Goal: Communication & Community: Answer question/provide support

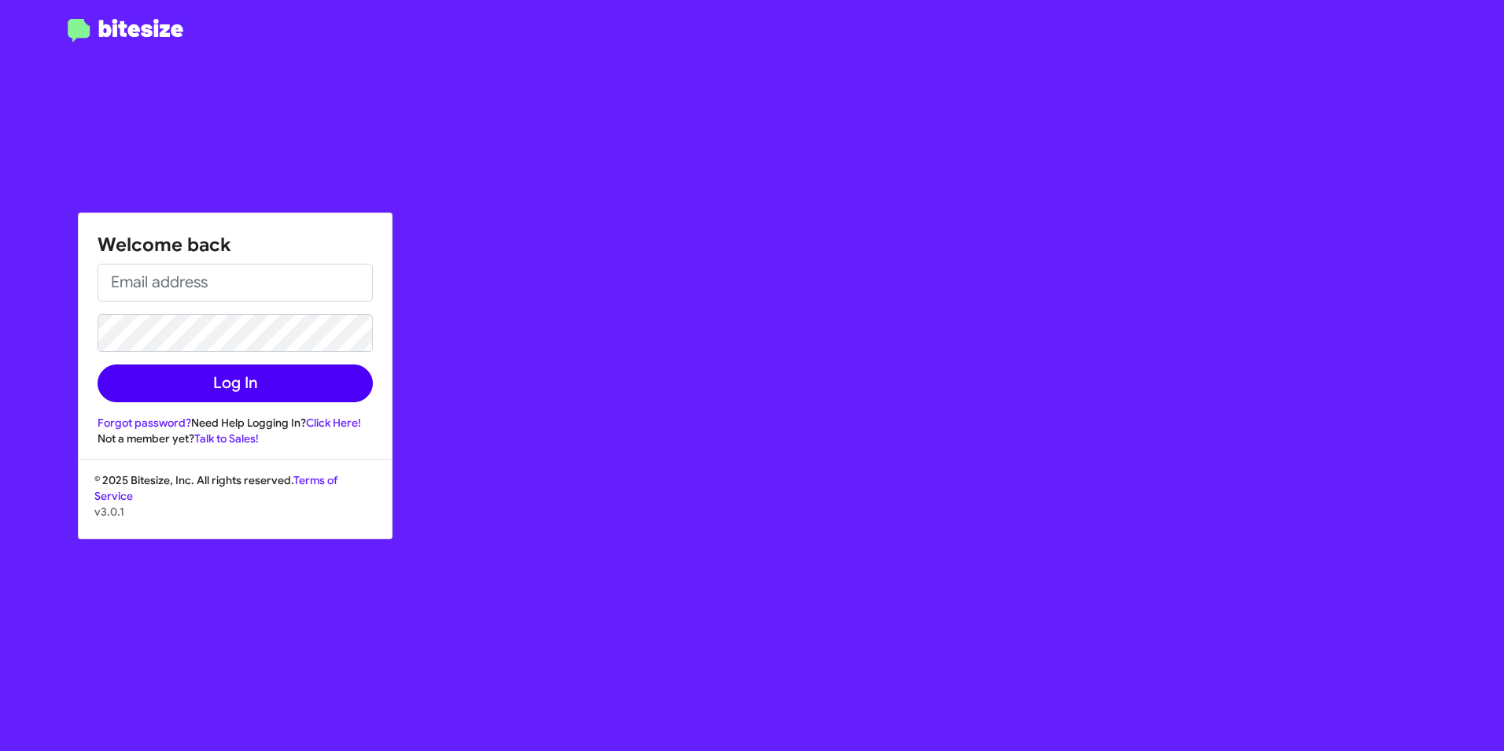
type input "[EMAIL_ADDRESS][DOMAIN_NAME]"
click at [167, 375] on button "Log In" at bounding box center [235, 383] width 275 height 38
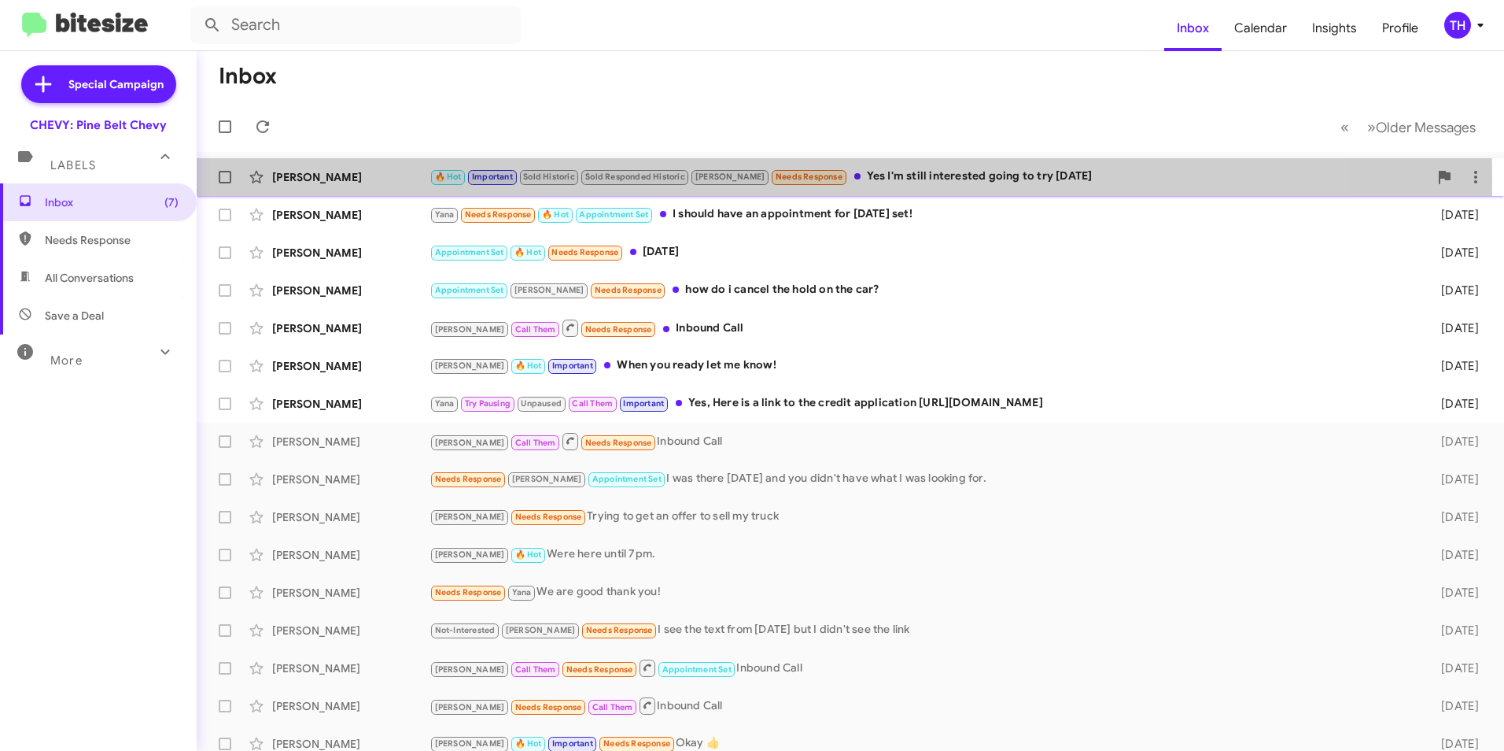
click at [323, 179] on div "[PERSON_NAME]" at bounding box center [350, 177] width 157 height 16
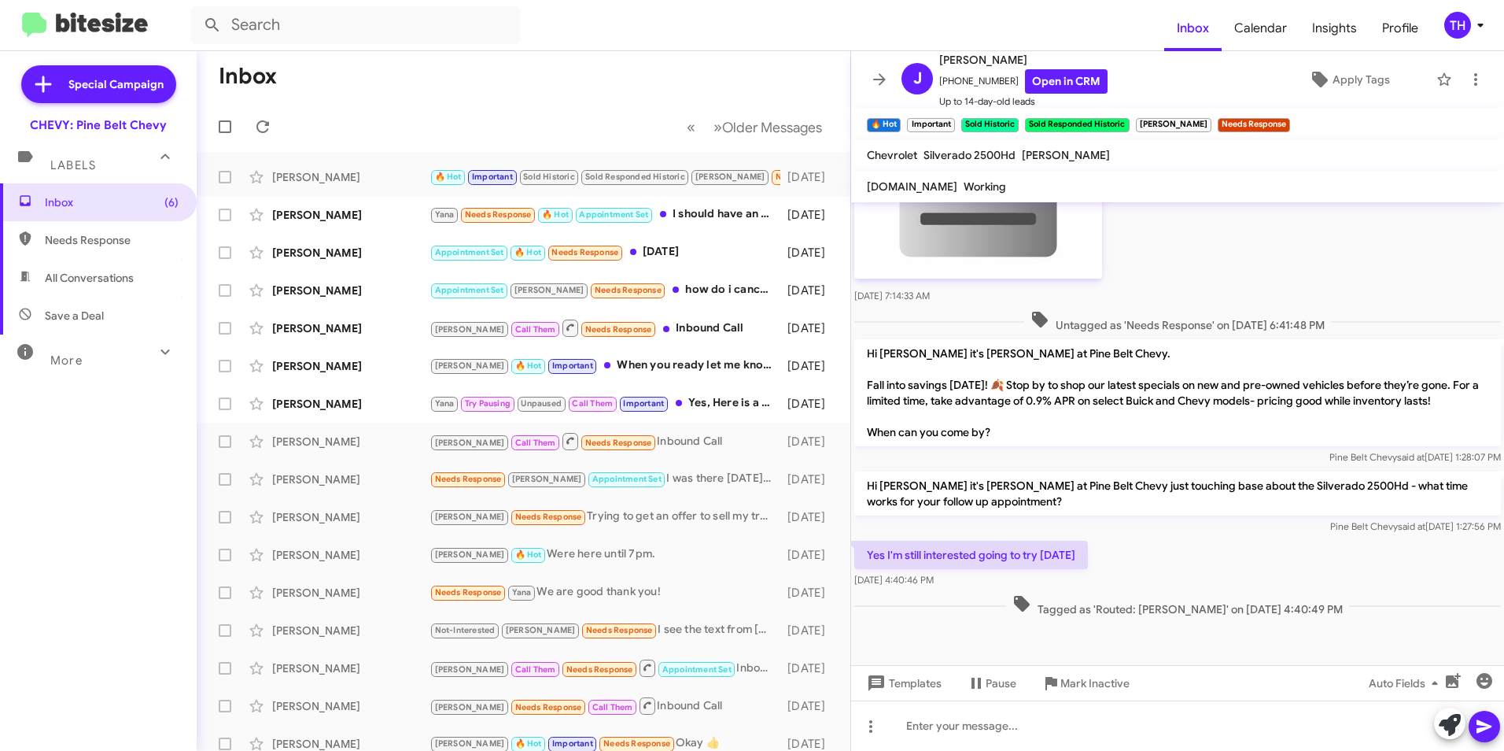
scroll to position [530, 0]
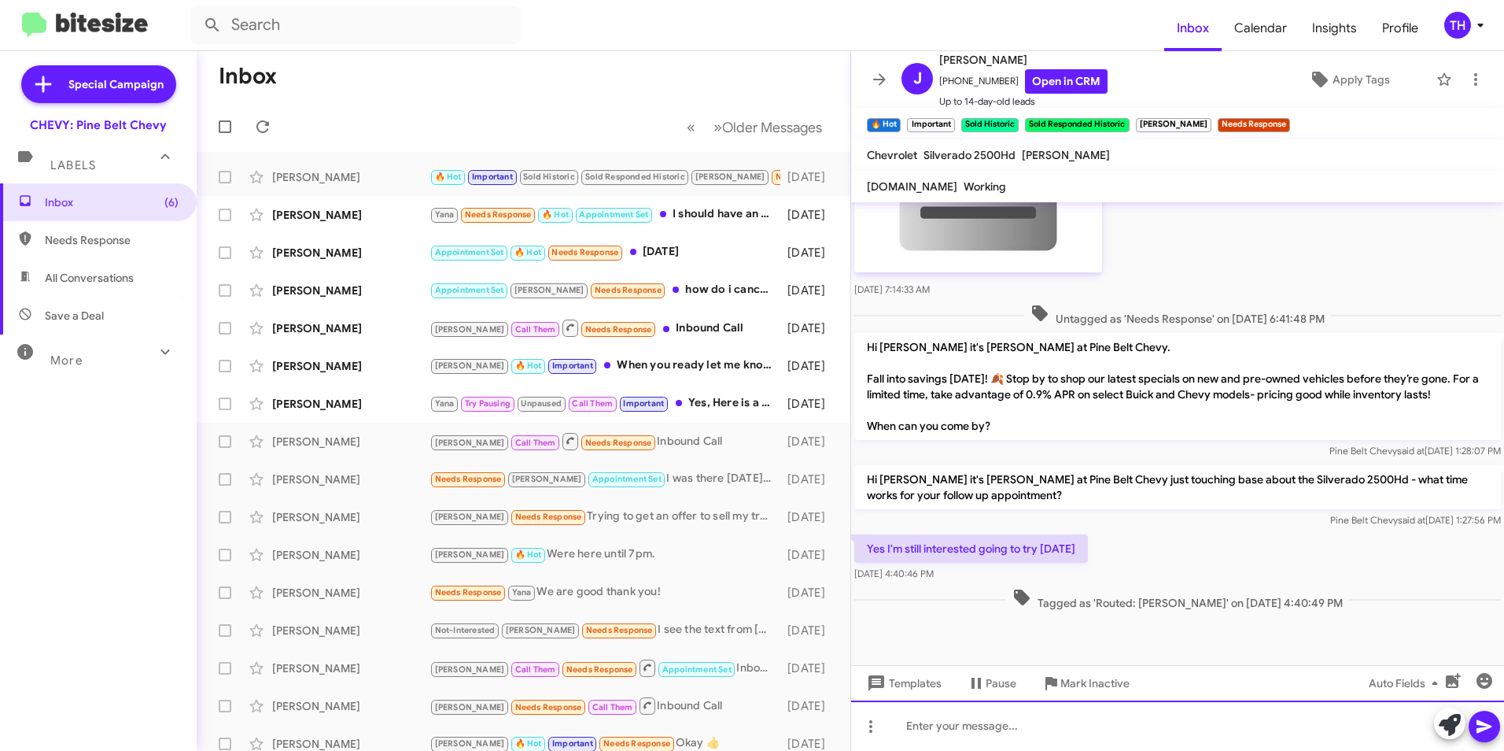
click at [935, 728] on div at bounding box center [1177, 725] width 653 height 50
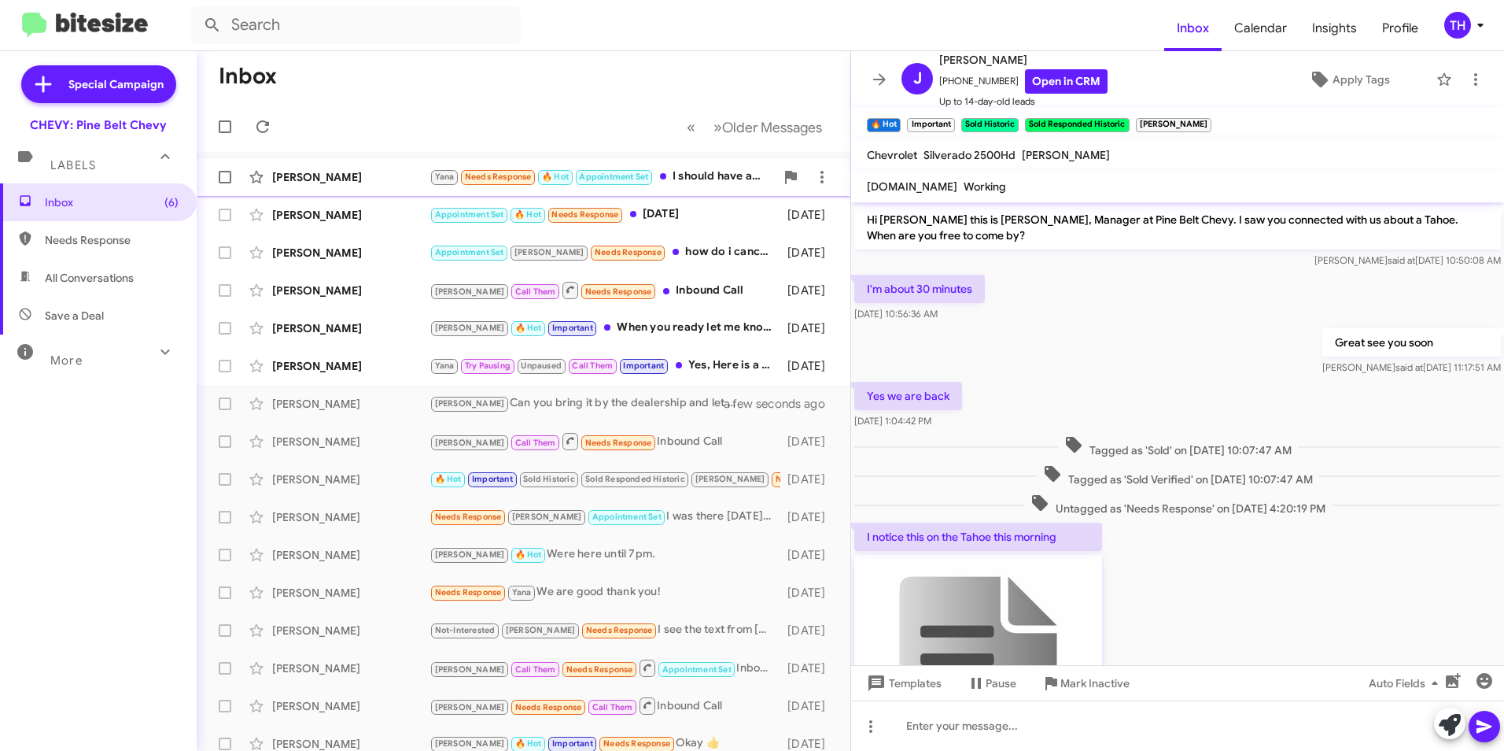
click at [345, 185] on div "[PERSON_NAME] Needs Response 🔥 Hot Appointment Set I should have an appointment…" at bounding box center [523, 176] width 629 height 31
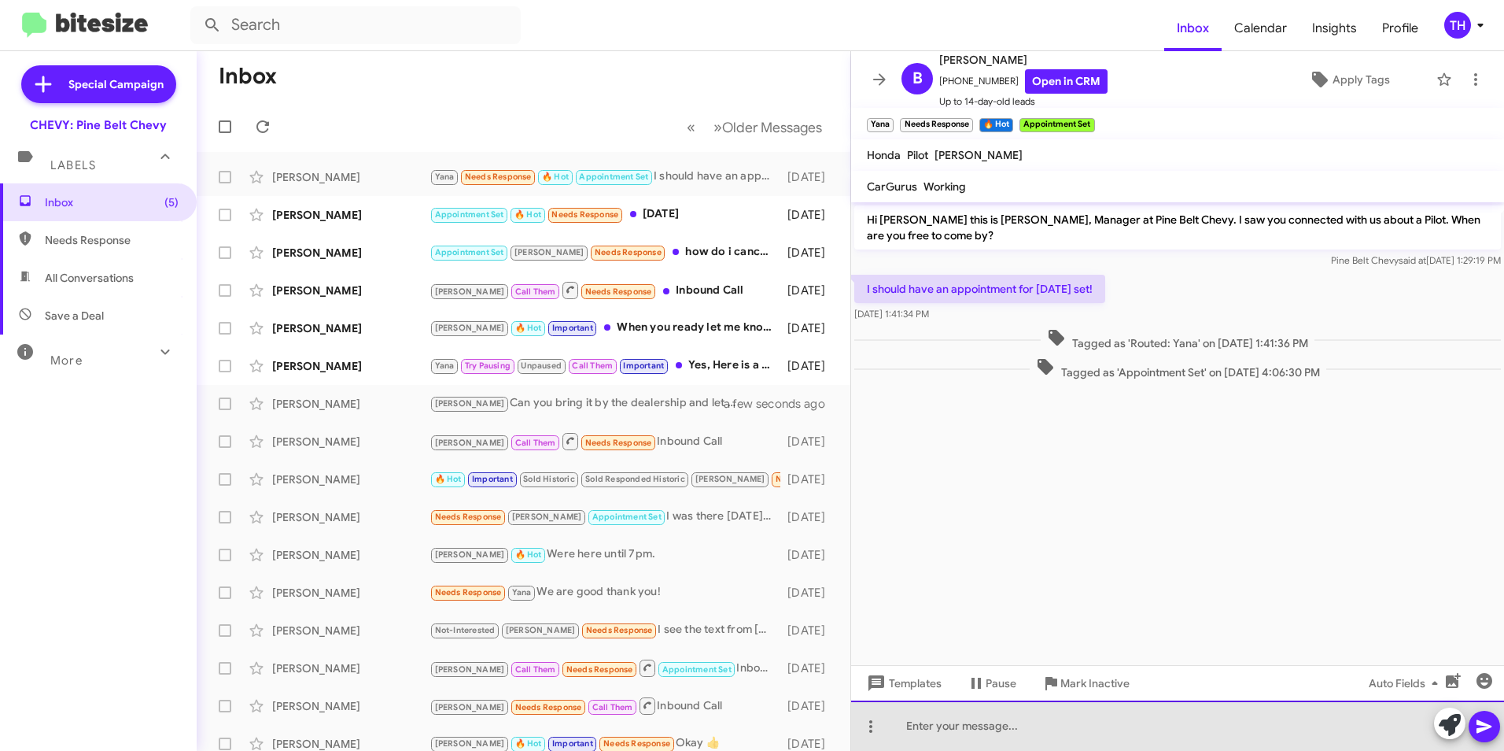
click at [916, 720] on div at bounding box center [1177, 725] width 653 height 50
